Goal: Task Accomplishment & Management: Complete application form

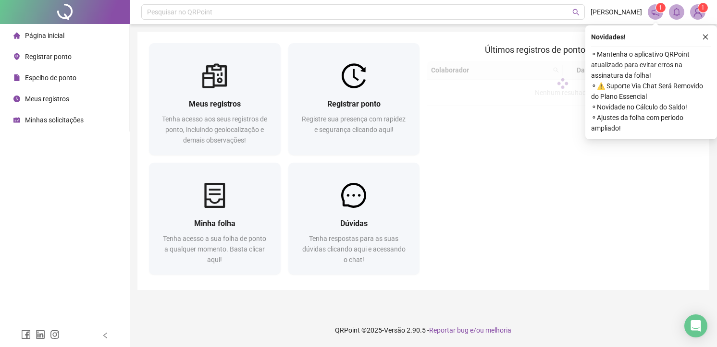
click at [39, 55] on span "Registrar ponto" at bounding box center [48, 57] width 47 height 8
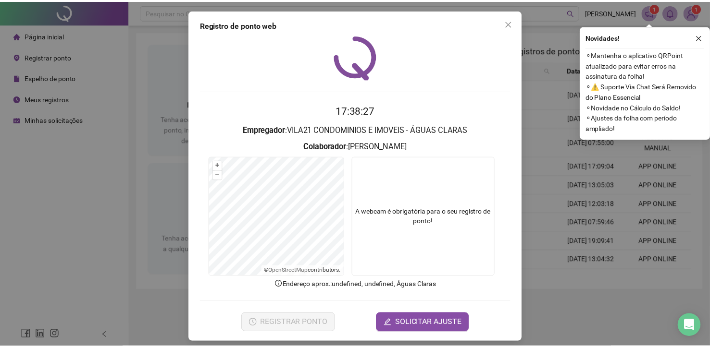
scroll to position [6, 0]
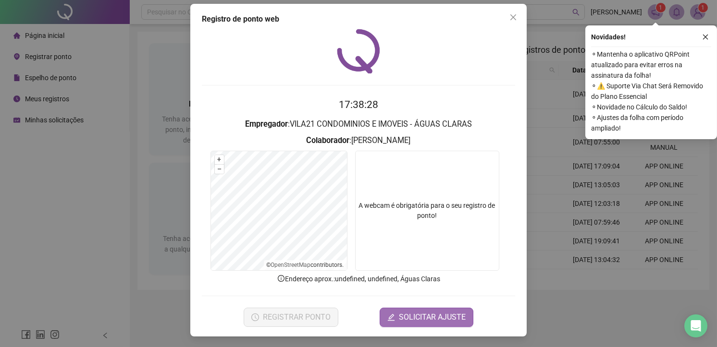
click at [413, 313] on span "SOLICITAR AJUSTE" at bounding box center [432, 318] width 67 height 12
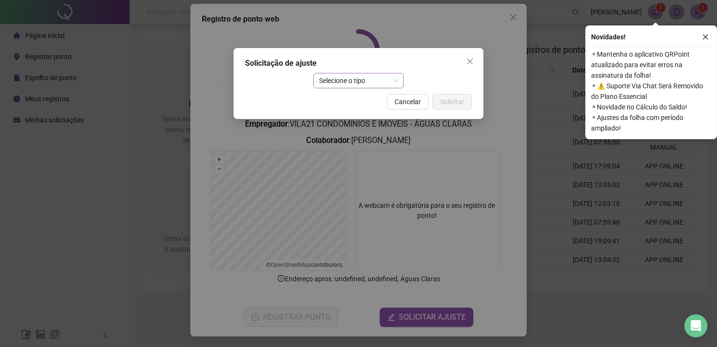
click at [346, 78] on span "Selecione o tipo" at bounding box center [358, 81] width 79 height 14
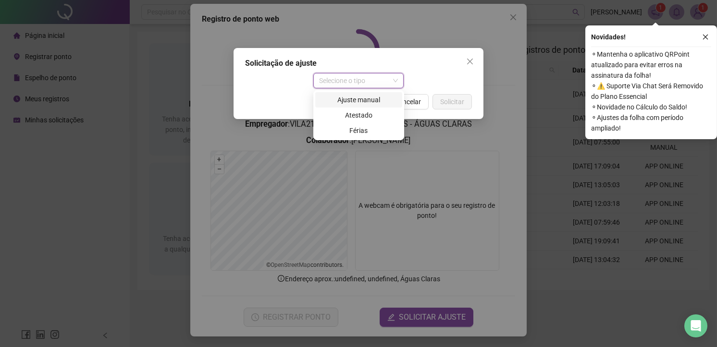
click at [345, 98] on div "Ajuste manual" at bounding box center [358, 100] width 75 height 11
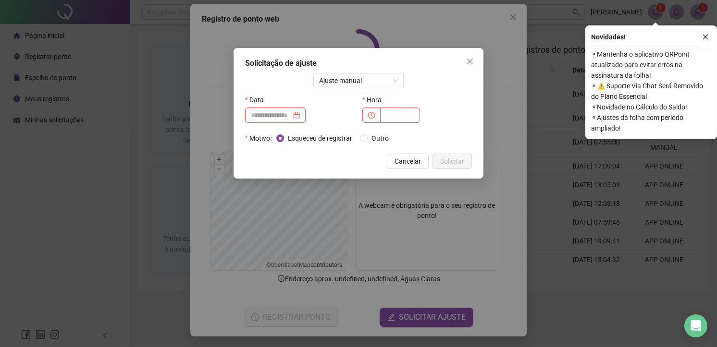
click at [282, 114] on input at bounding box center [271, 115] width 40 height 11
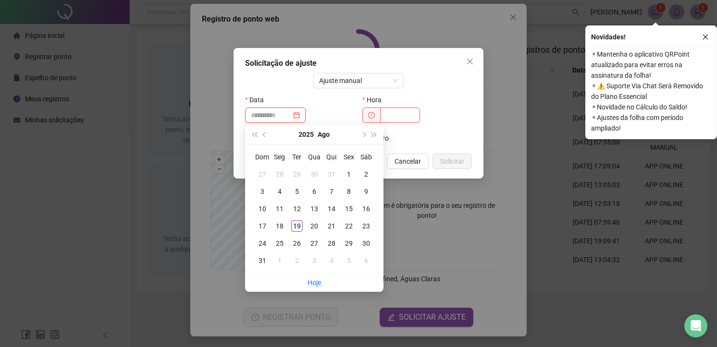
type input "**********"
click at [295, 223] on div "19" at bounding box center [297, 227] width 12 height 12
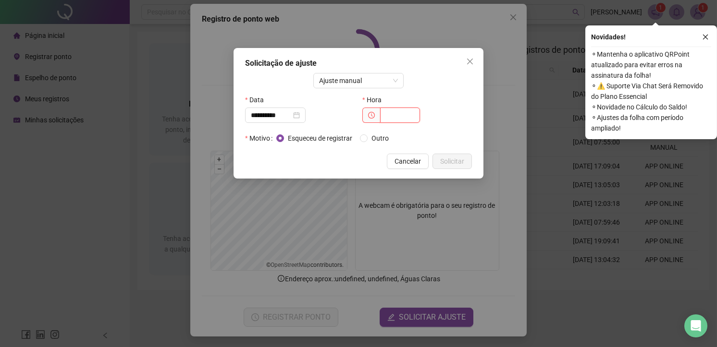
click at [390, 119] on input "text" at bounding box center [400, 115] width 40 height 15
type input "*****"
click at [443, 164] on span "Solicitar" at bounding box center [452, 161] width 24 height 11
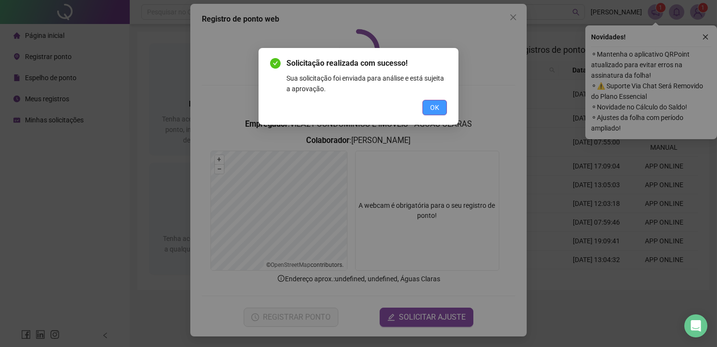
click at [432, 110] on span "OK" at bounding box center [434, 107] width 9 height 11
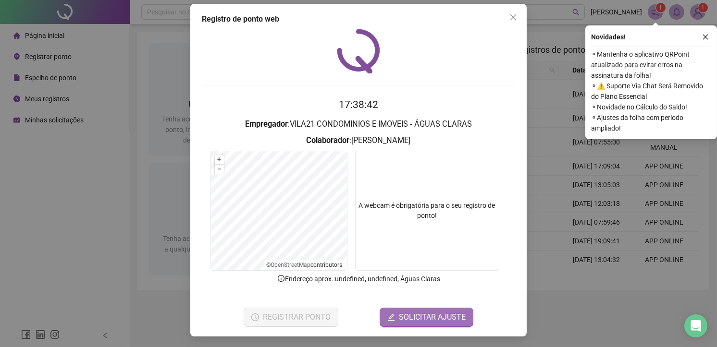
click at [401, 326] on button "SOLICITAR AJUSTE" at bounding box center [427, 317] width 94 height 19
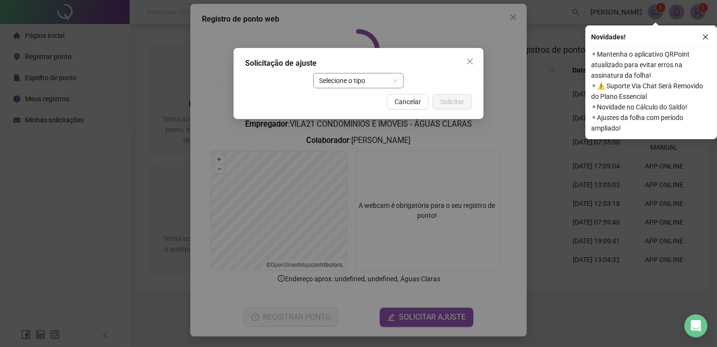
click at [343, 76] on span "Selecione o tipo" at bounding box center [358, 81] width 79 height 14
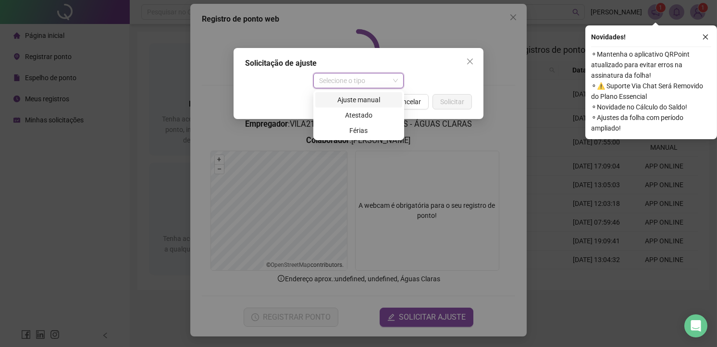
click at [351, 107] on div "Ajuste manual" at bounding box center [358, 99] width 87 height 15
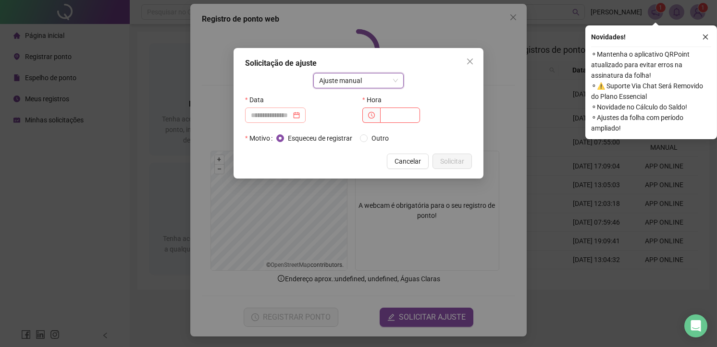
click at [283, 122] on div at bounding box center [275, 115] width 61 height 15
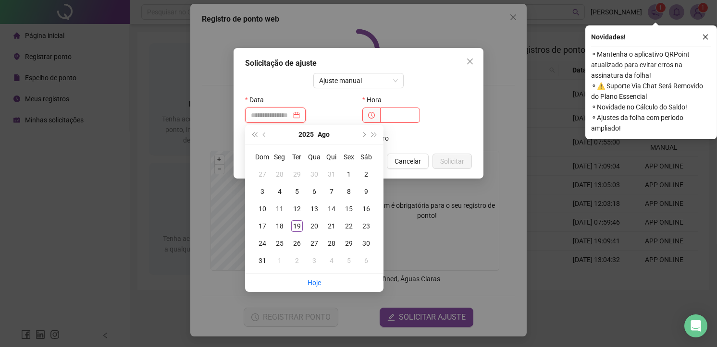
click at [281, 115] on input at bounding box center [271, 115] width 40 height 11
type input "**********"
click at [298, 225] on div "19" at bounding box center [297, 227] width 12 height 12
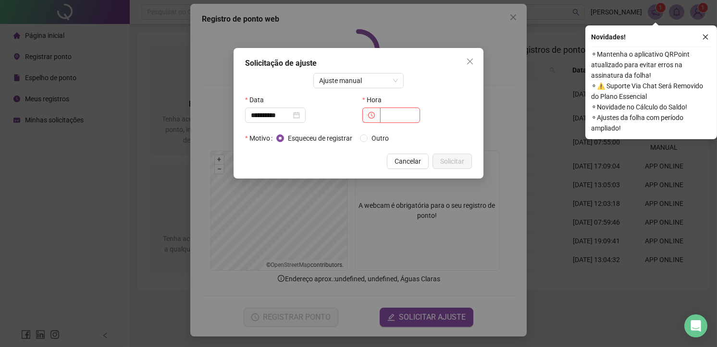
click at [394, 112] on input "text" at bounding box center [400, 115] width 40 height 15
type input "*****"
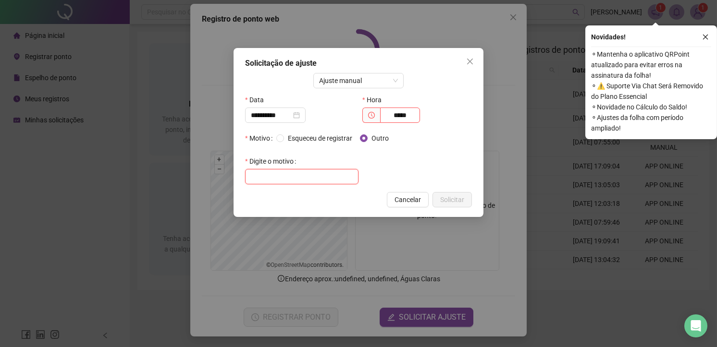
click at [296, 176] on input "text" at bounding box center [301, 176] width 113 height 15
type input "**********"
drag, startPoint x: 455, startPoint y: 194, endPoint x: 323, endPoint y: 165, distance: 134.7
click at [455, 194] on button "Solicitar" at bounding box center [452, 199] width 39 height 15
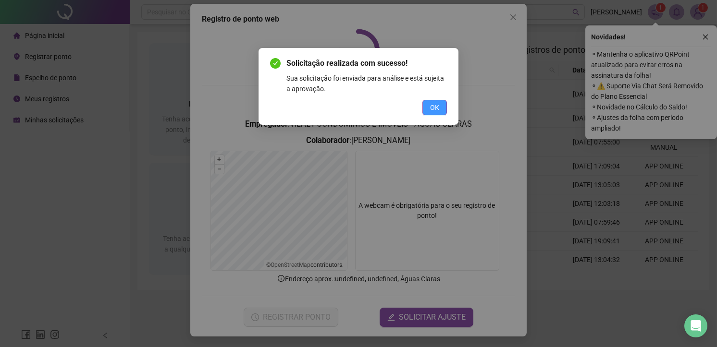
click at [429, 107] on button "OK" at bounding box center [434, 107] width 25 height 15
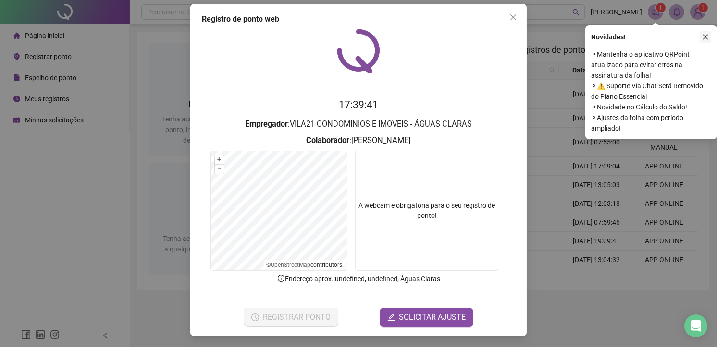
click at [704, 35] on icon "close" at bounding box center [705, 37] width 5 height 5
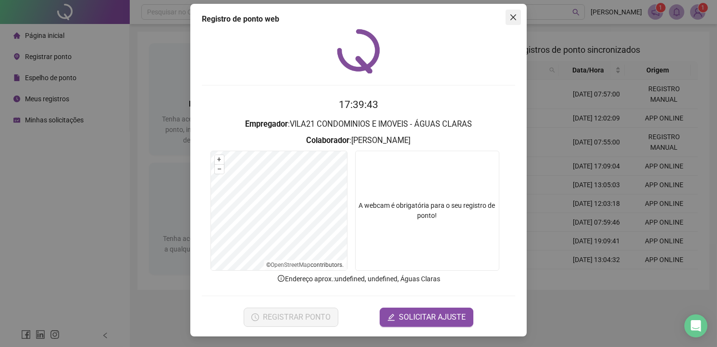
click at [511, 21] on icon "close" at bounding box center [513, 17] width 8 height 8
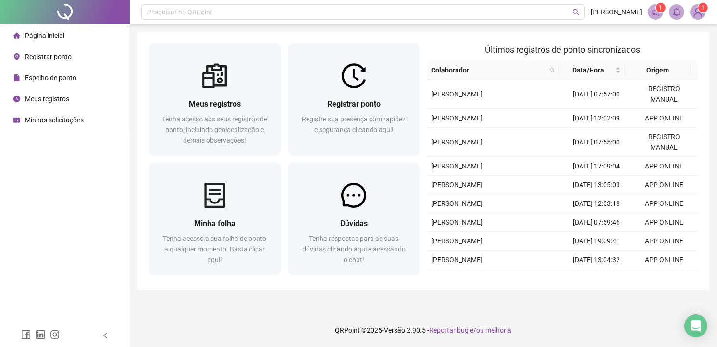
click at [48, 100] on span "Meus registros" at bounding box center [47, 99] width 44 height 8
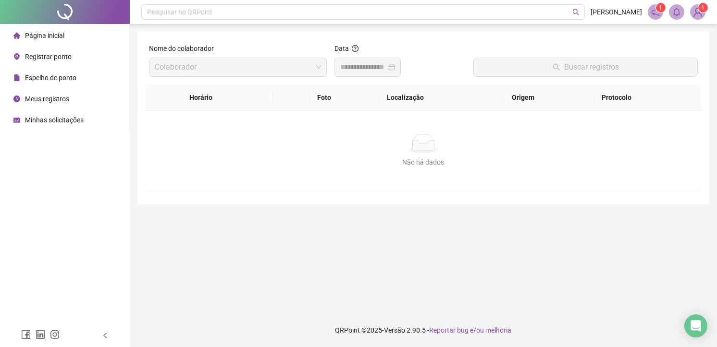
drag, startPoint x: 54, startPoint y: 75, endPoint x: 131, endPoint y: 106, distance: 83.3
click at [54, 74] on span "Espelho de ponto" at bounding box center [50, 78] width 51 height 8
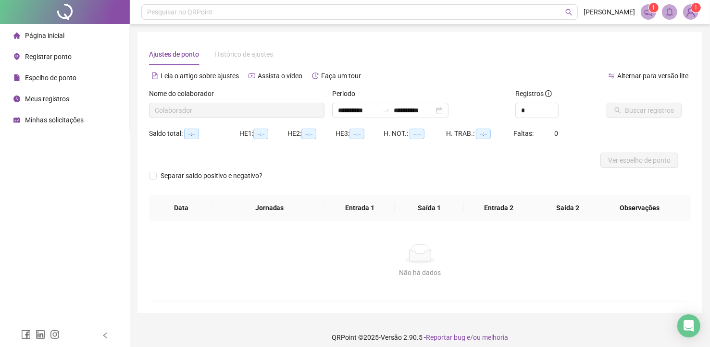
type input "**********"
click at [624, 107] on button "Buscar registros" at bounding box center [643, 110] width 75 height 15
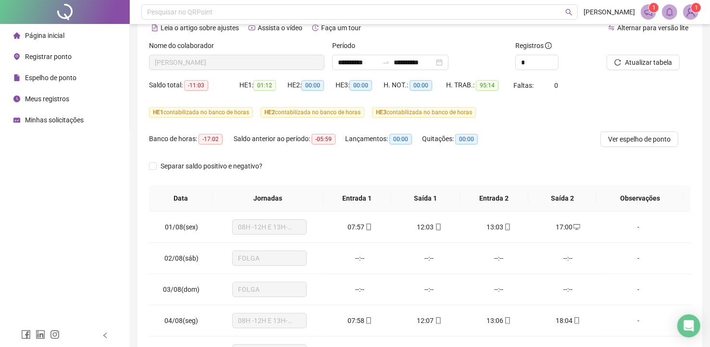
scroll to position [96, 0]
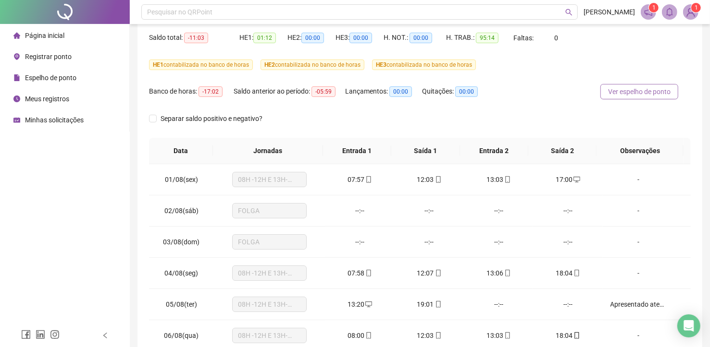
click at [654, 94] on span "Ver espelho de ponto" at bounding box center [639, 92] width 62 height 11
click at [48, 55] on span "Registrar ponto" at bounding box center [48, 57] width 47 height 8
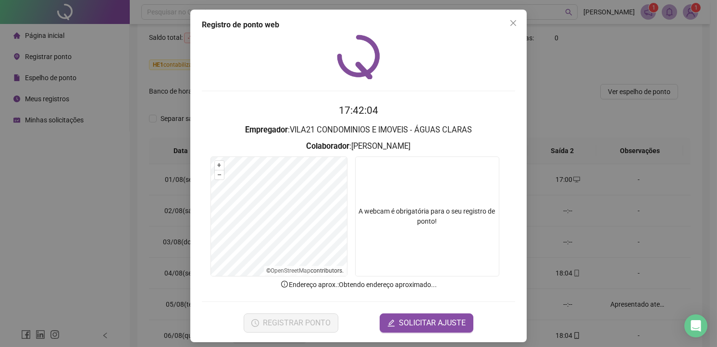
drag, startPoint x: 428, startPoint y: 203, endPoint x: 424, endPoint y: 189, distance: 14.5
click at [430, 191] on video at bounding box center [427, 217] width 144 height 120
click at [426, 318] on span "SOLICITAR AJUSTE" at bounding box center [432, 324] width 67 height 12
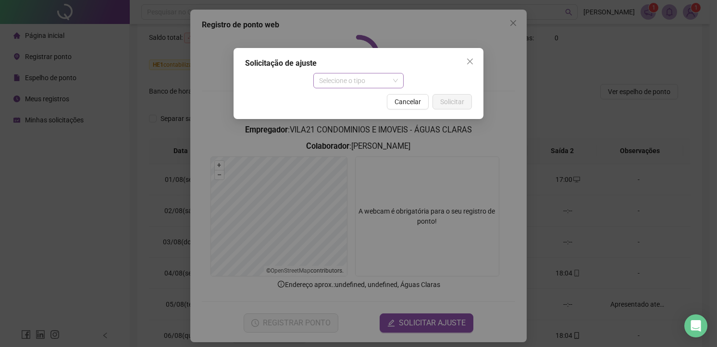
click at [355, 78] on span "Selecione o tipo" at bounding box center [358, 81] width 79 height 14
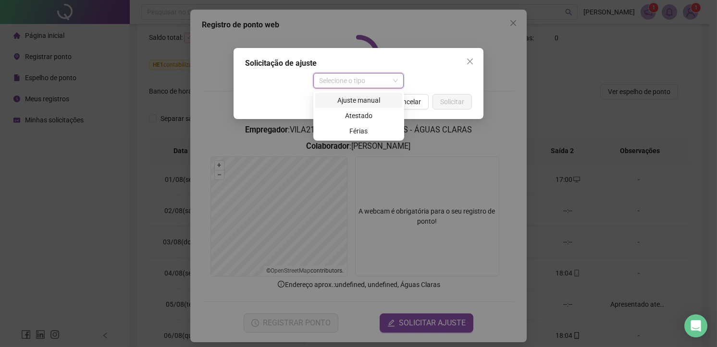
click at [363, 102] on div "Ajuste manual" at bounding box center [358, 100] width 75 height 11
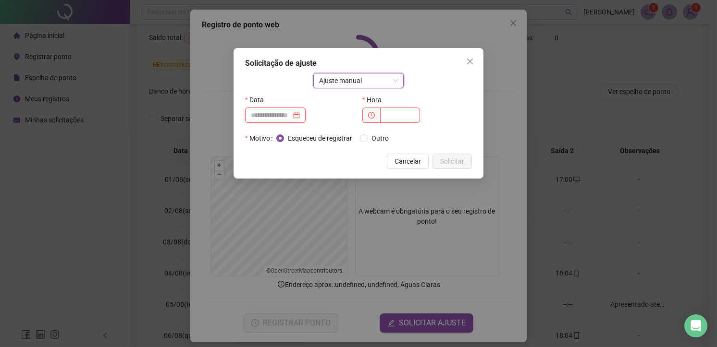
click at [280, 117] on input at bounding box center [271, 115] width 40 height 11
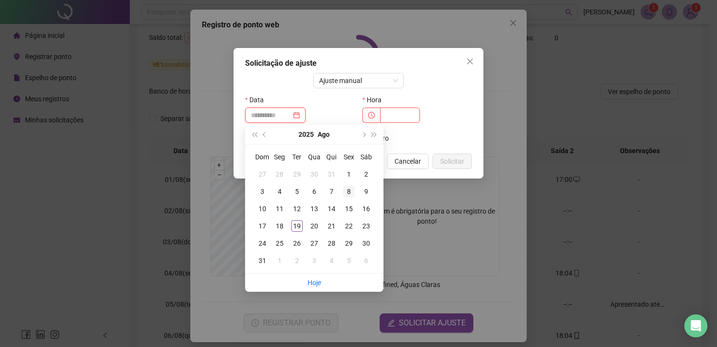
type input "**********"
click at [351, 189] on div "8" at bounding box center [349, 192] width 12 height 12
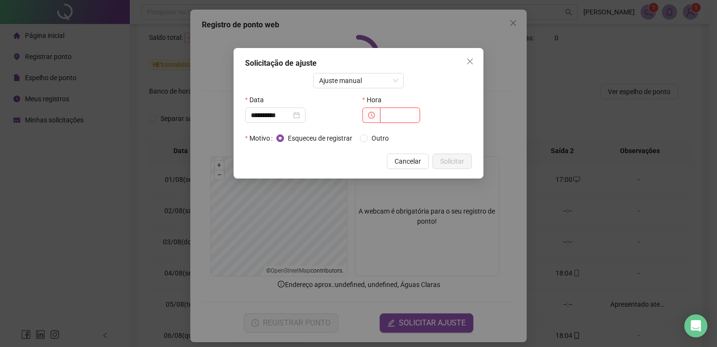
click at [397, 111] on input "text" at bounding box center [400, 115] width 40 height 15
type input "*****"
click at [465, 155] on button "Solicitar" at bounding box center [452, 161] width 39 height 15
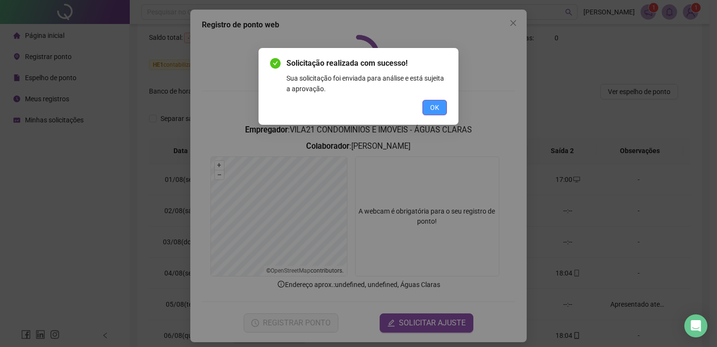
click at [438, 107] on span "OK" at bounding box center [434, 107] width 9 height 11
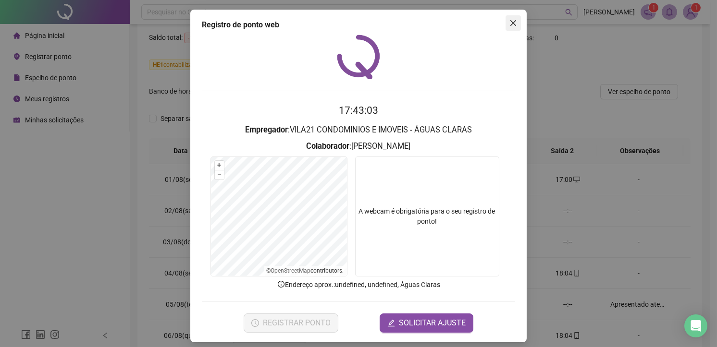
click at [509, 22] on icon "close" at bounding box center [513, 23] width 8 height 8
